Goal: Information Seeking & Learning: Check status

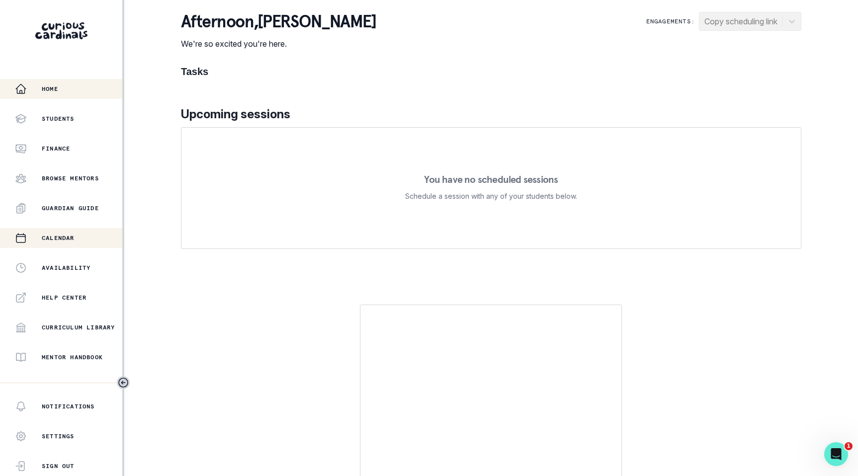
scroll to position [134, 0]
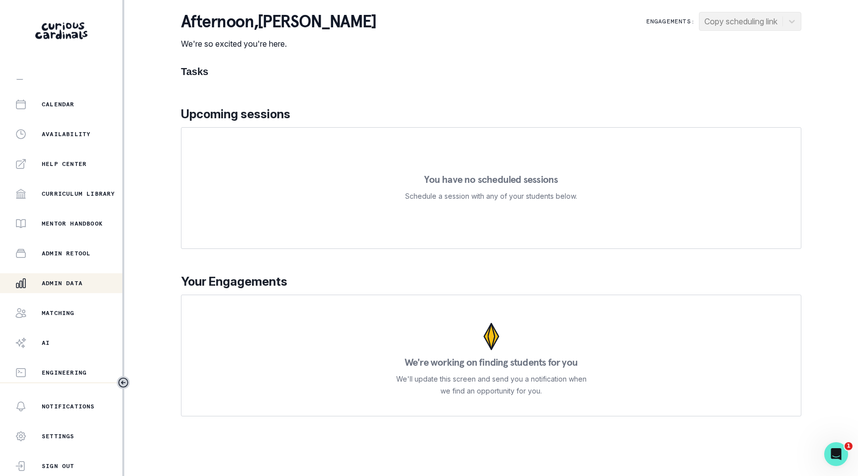
click at [77, 290] on button "Admin Data" at bounding box center [61, 283] width 122 height 20
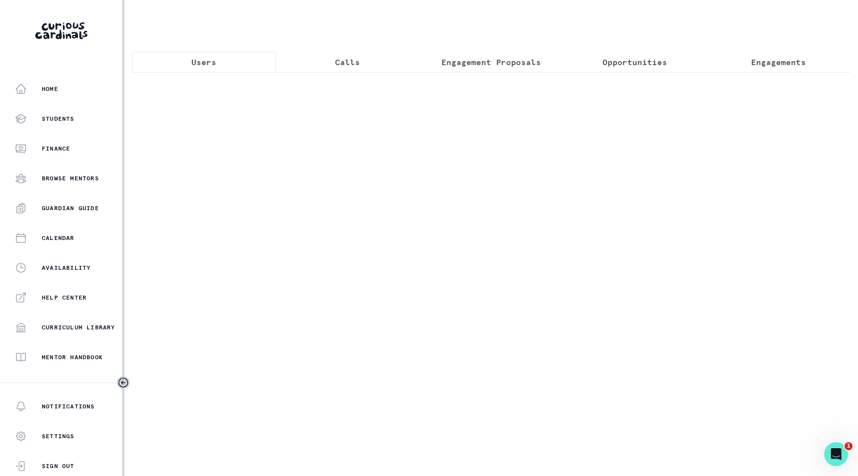
click at [802, 63] on p "Engagements" at bounding box center [778, 62] width 55 height 12
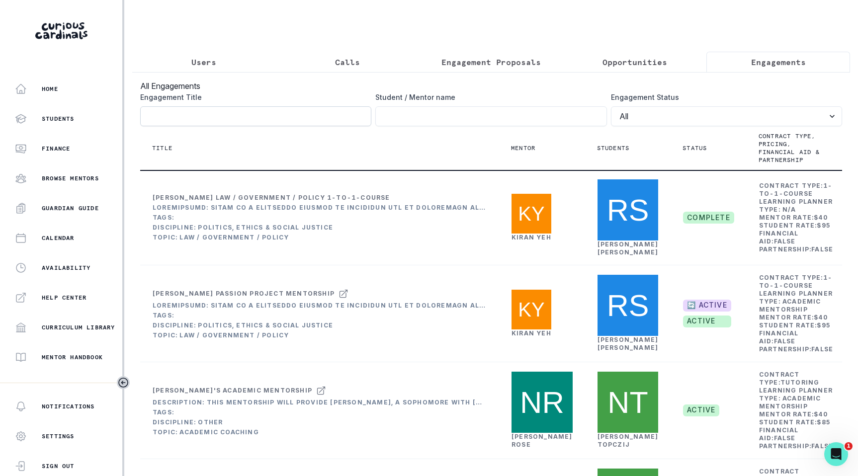
click at [179, 114] on input "Engagement Title" at bounding box center [255, 116] width 231 height 20
paste input "[PERSON_NAME]"
type input "[PERSON_NAME]"
click button "submit" at bounding box center [0, 0] width 0 height 0
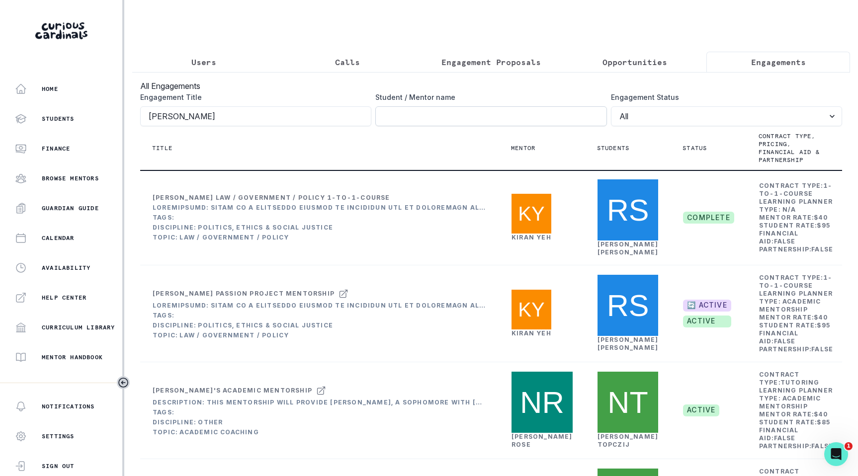
click at [411, 109] on input "Engagement Title" at bounding box center [490, 116] width 231 height 20
paste input "[PERSON_NAME]"
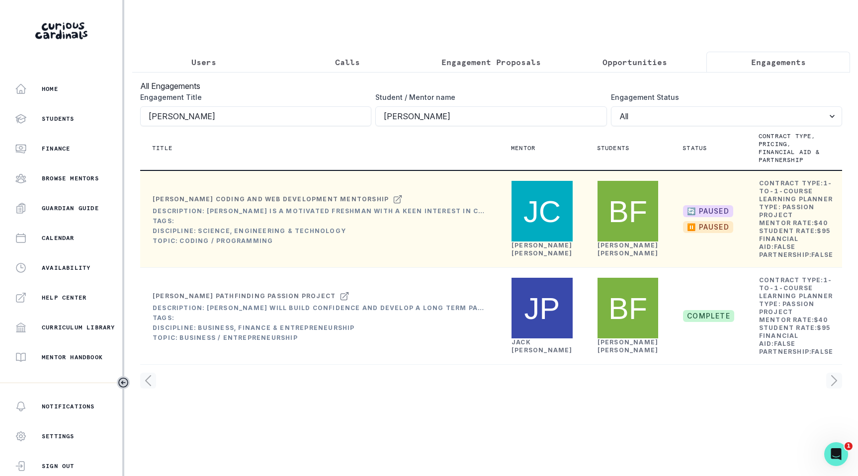
type input "[PERSON_NAME]"
click at [522, 257] on link "[PERSON_NAME]" at bounding box center [541, 249] width 61 height 15
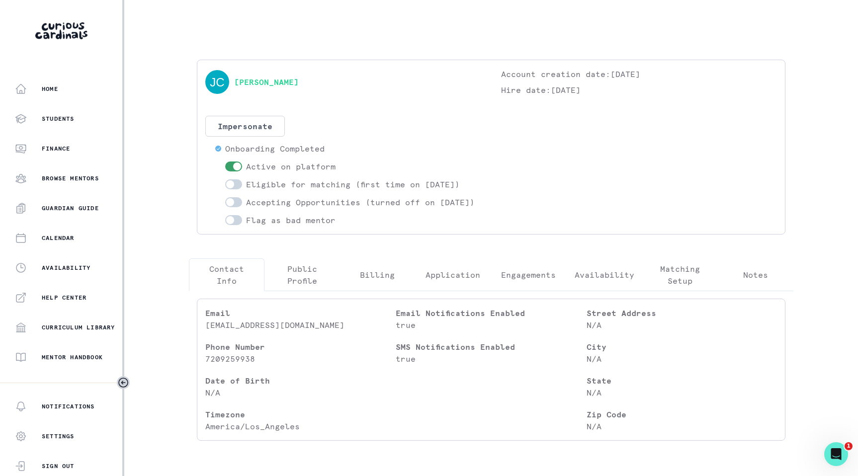
click at [532, 273] on button "Engagements" at bounding box center [528, 274] width 76 height 33
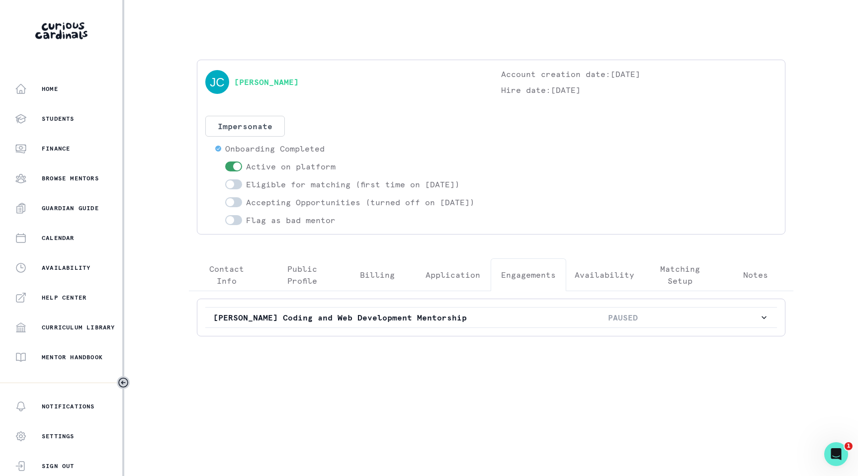
click at [519, 344] on div "[PERSON_NAME] Coding and Web Development Mentorship PAUSED" at bounding box center [491, 318] width 604 height 54
click at [538, 324] on p "PAUSED" at bounding box center [622, 318] width 273 height 12
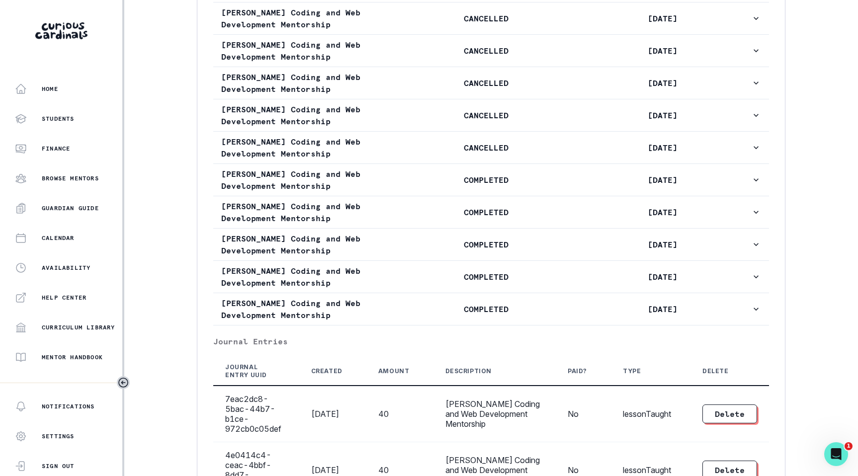
scroll to position [698, 0]
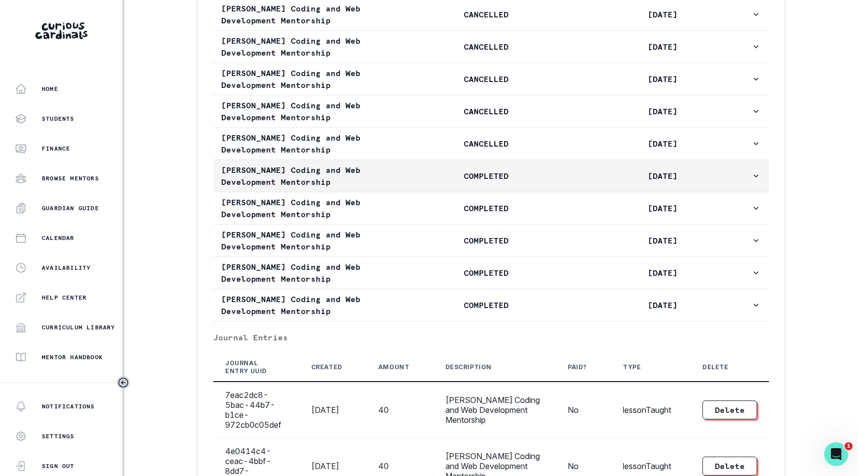
click at [516, 182] on p "COMPLETED" at bounding box center [486, 176] width 176 height 12
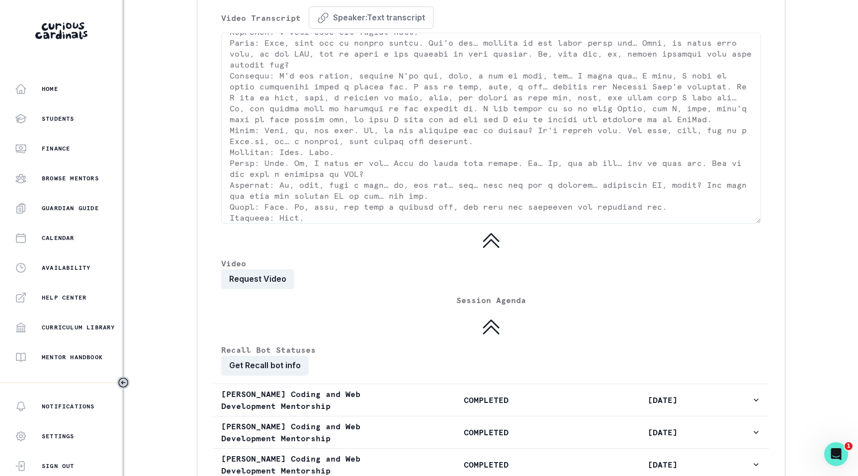
scroll to position [97, 0]
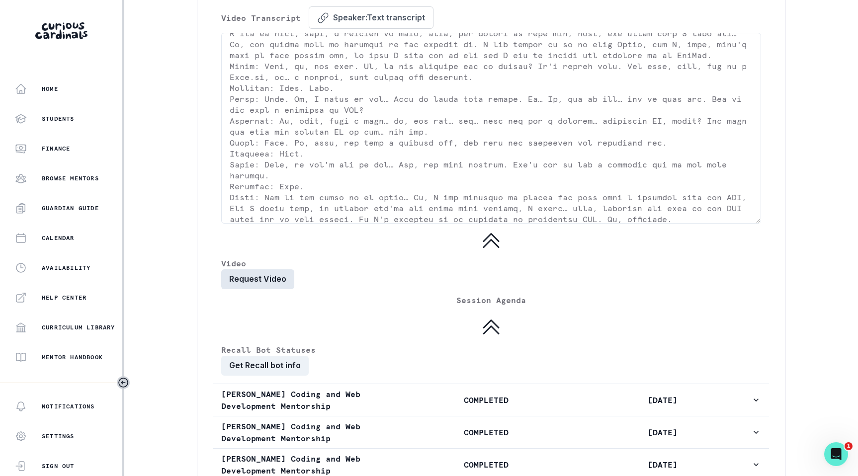
click at [235, 289] on button "Request Video" at bounding box center [257, 279] width 73 height 20
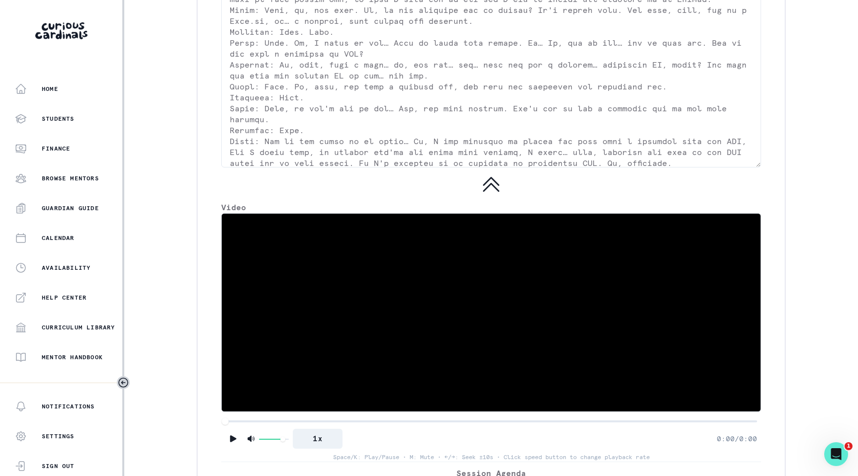
scroll to position [1921, 0]
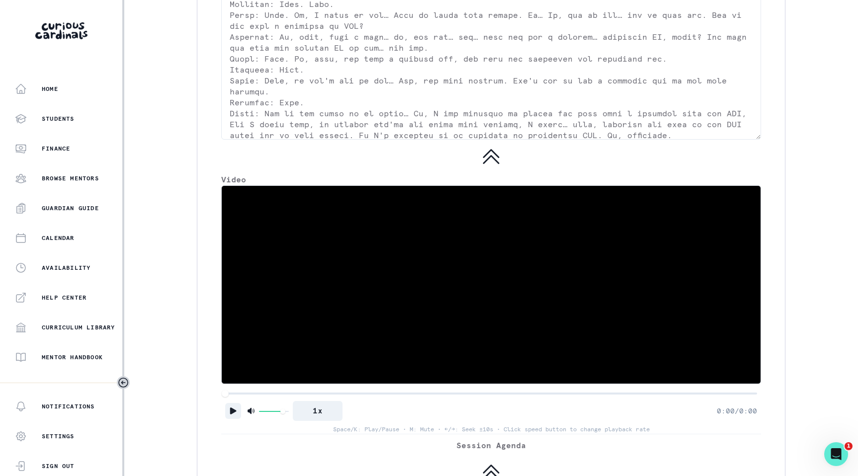
click at [234, 416] on icon "Play" at bounding box center [233, 411] width 10 height 10
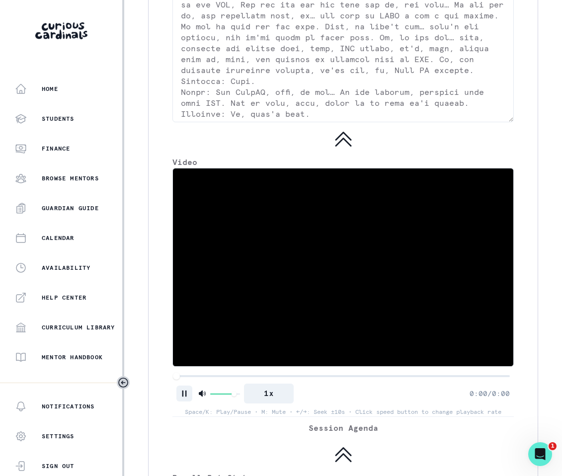
scroll to position [2360, 0]
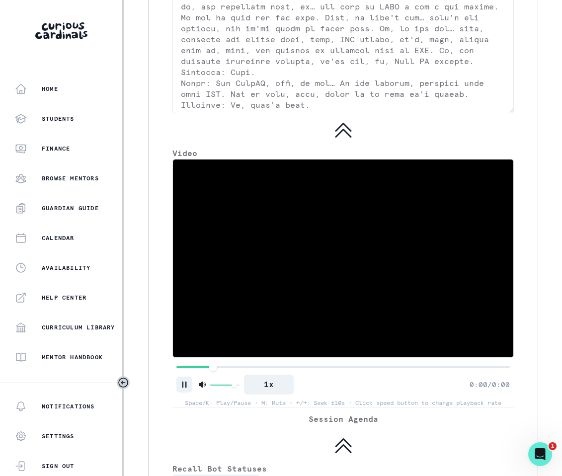
click at [213, 363] on div "video-progress" at bounding box center [213, 367] width 8 height 8
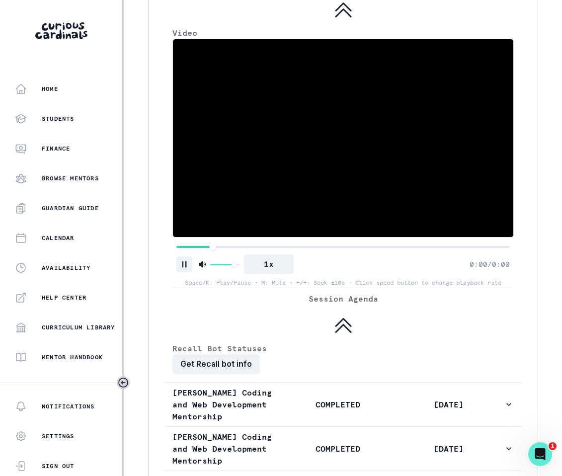
scroll to position [2482, 0]
